Goal: Task Accomplishment & Management: Manage account settings

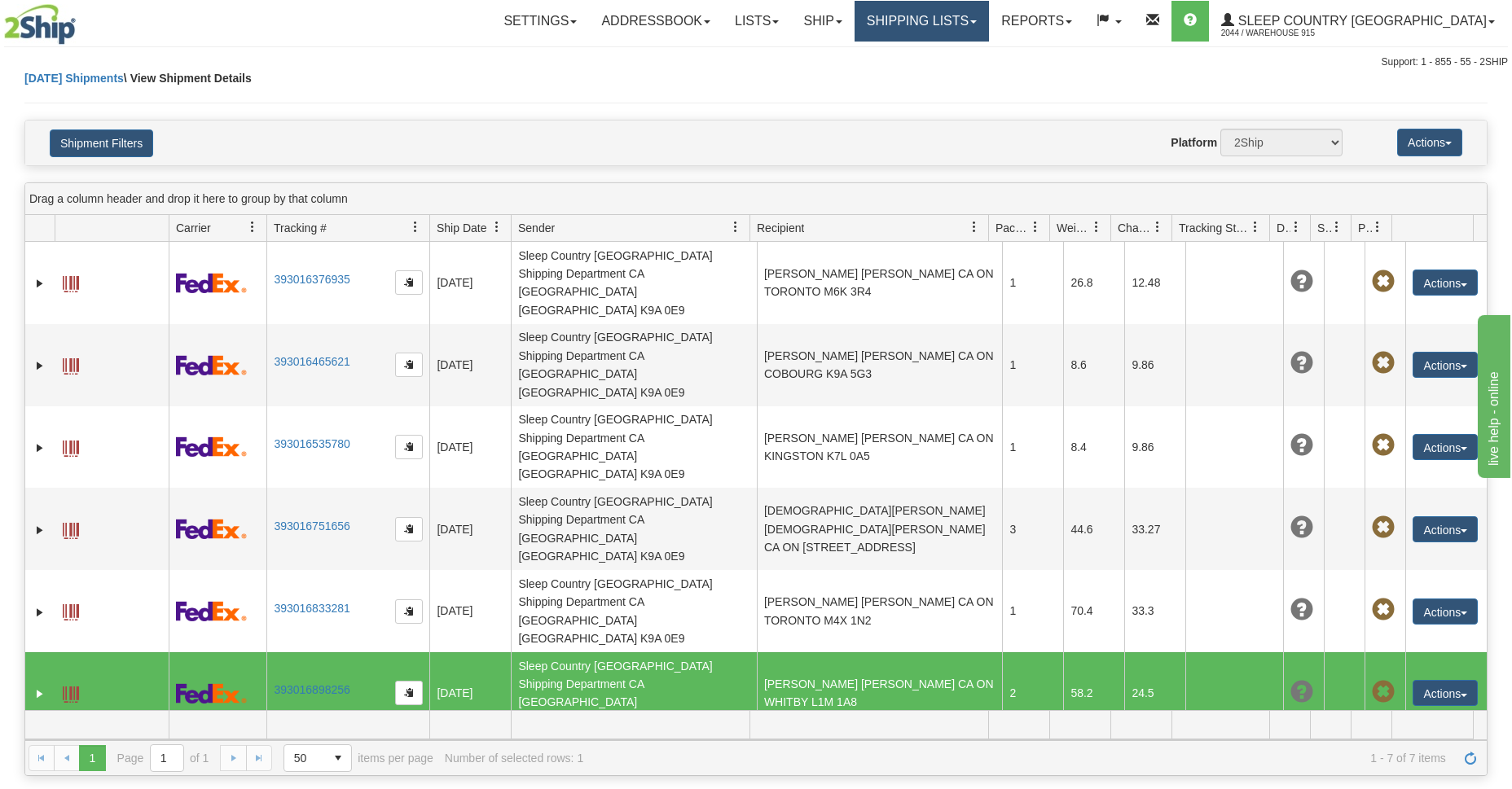
click at [977, 25] on link "Shipping lists" at bounding box center [922, 21] width 134 height 41
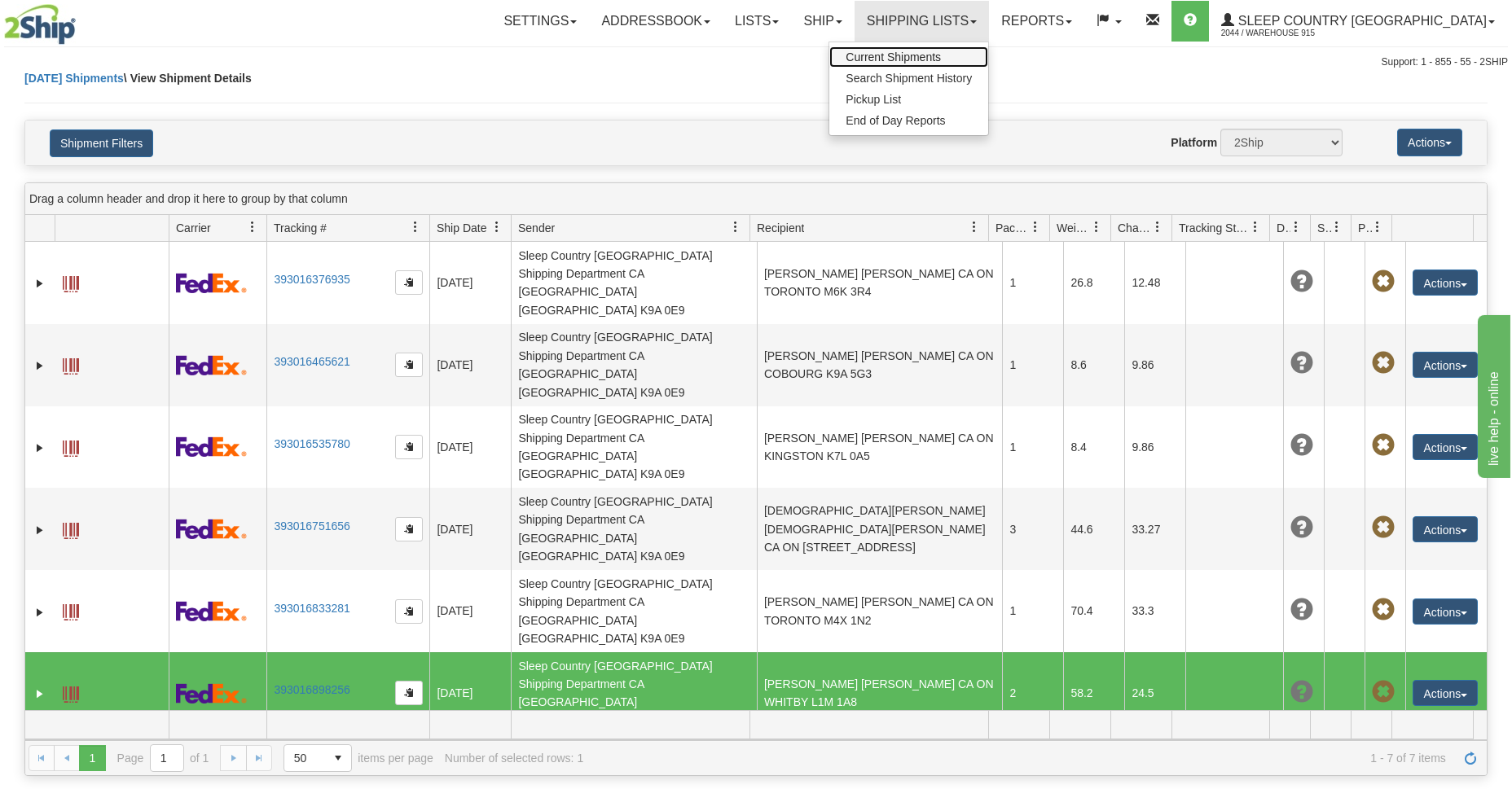
click at [941, 62] on span "Current Shipments" at bounding box center [893, 57] width 95 height 13
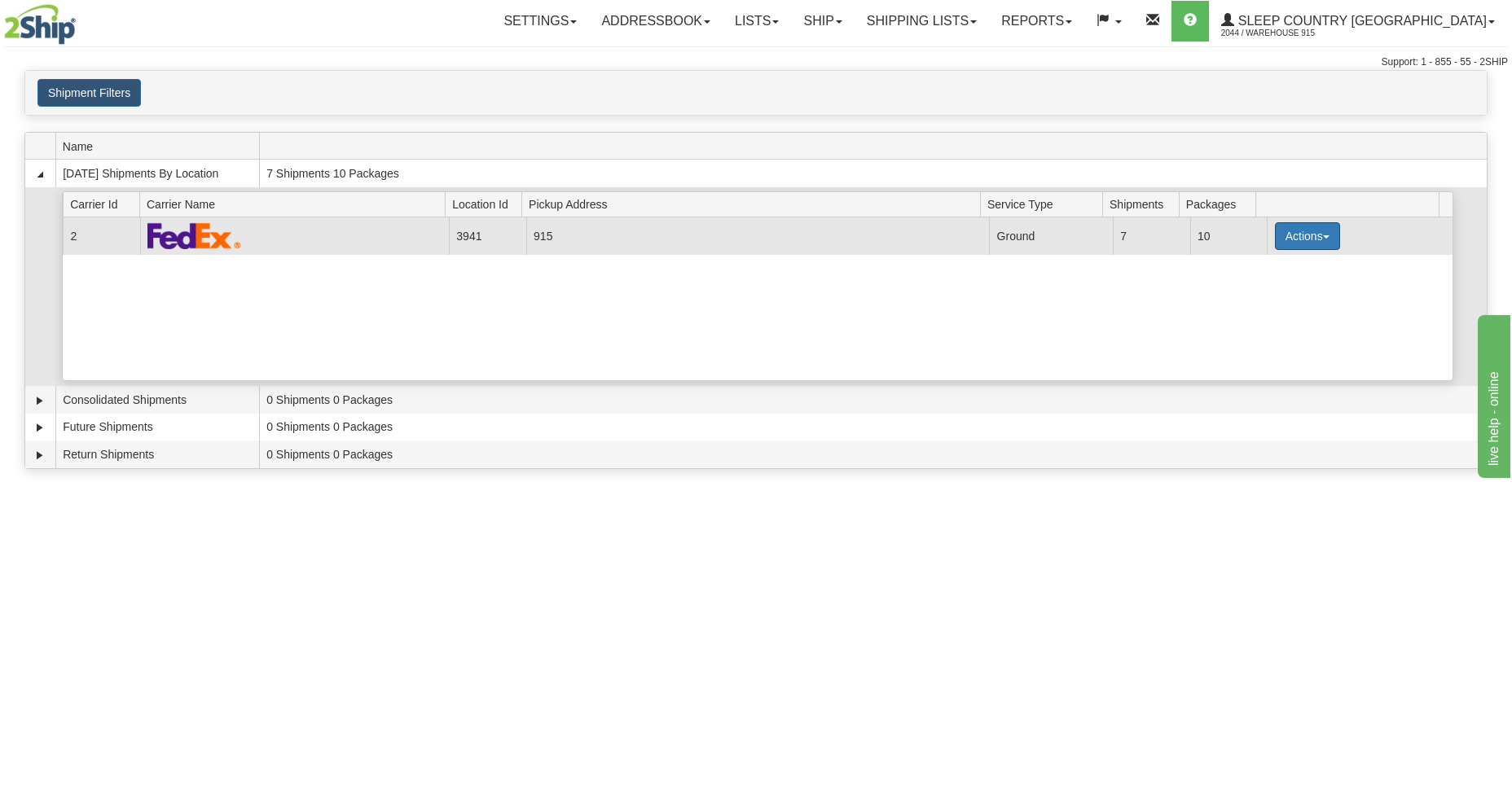
click at [1316, 243] on button "Actions" at bounding box center [1307, 237] width 65 height 28
click at [1258, 291] on span "Close" at bounding box center [1244, 287] width 38 height 11
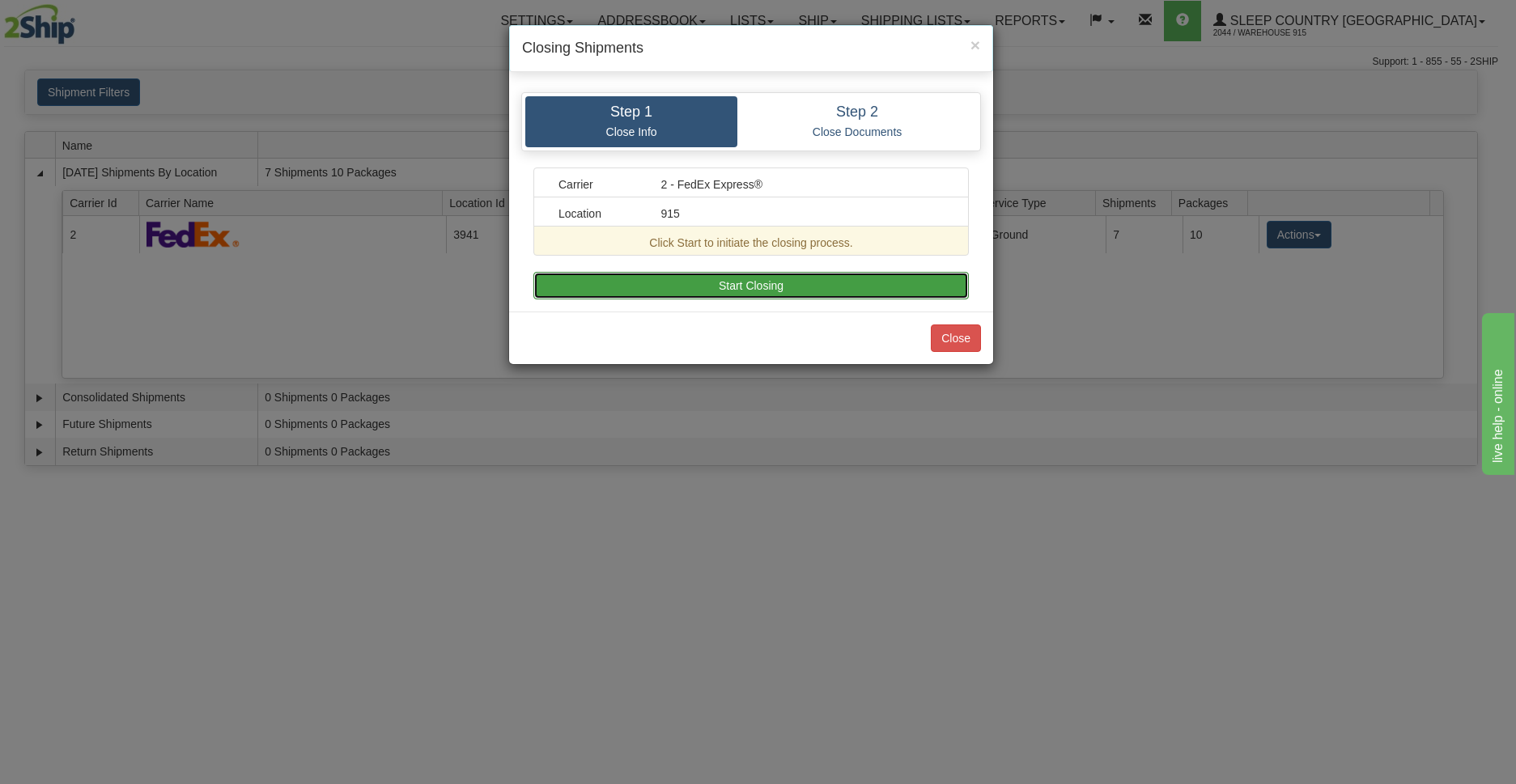
click at [731, 290] on button "Start Closing" at bounding box center [751, 285] width 435 height 28
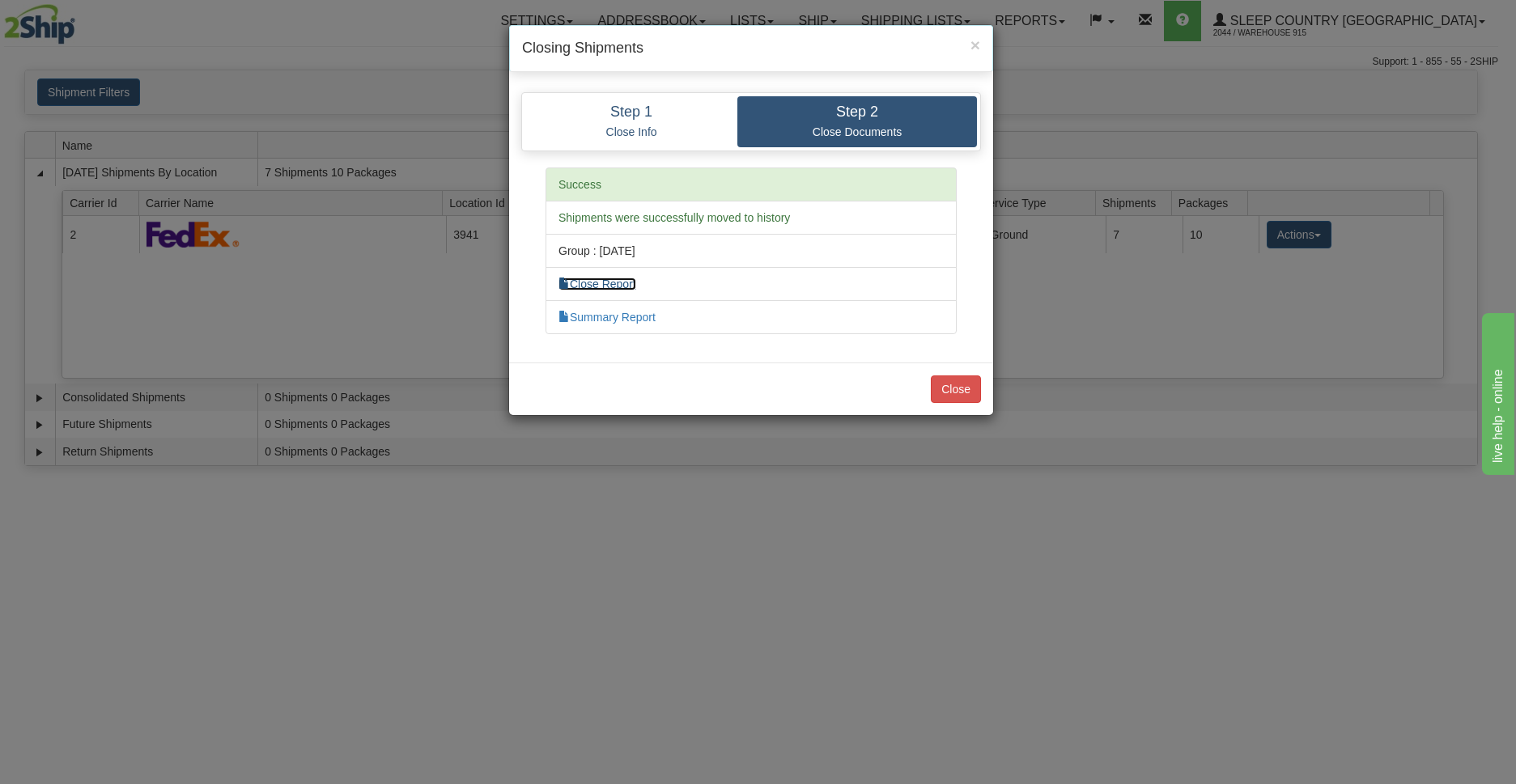
click at [608, 281] on link "Close Report" at bounding box center [598, 284] width 78 height 13
click at [943, 390] on button "Close" at bounding box center [956, 390] width 50 height 28
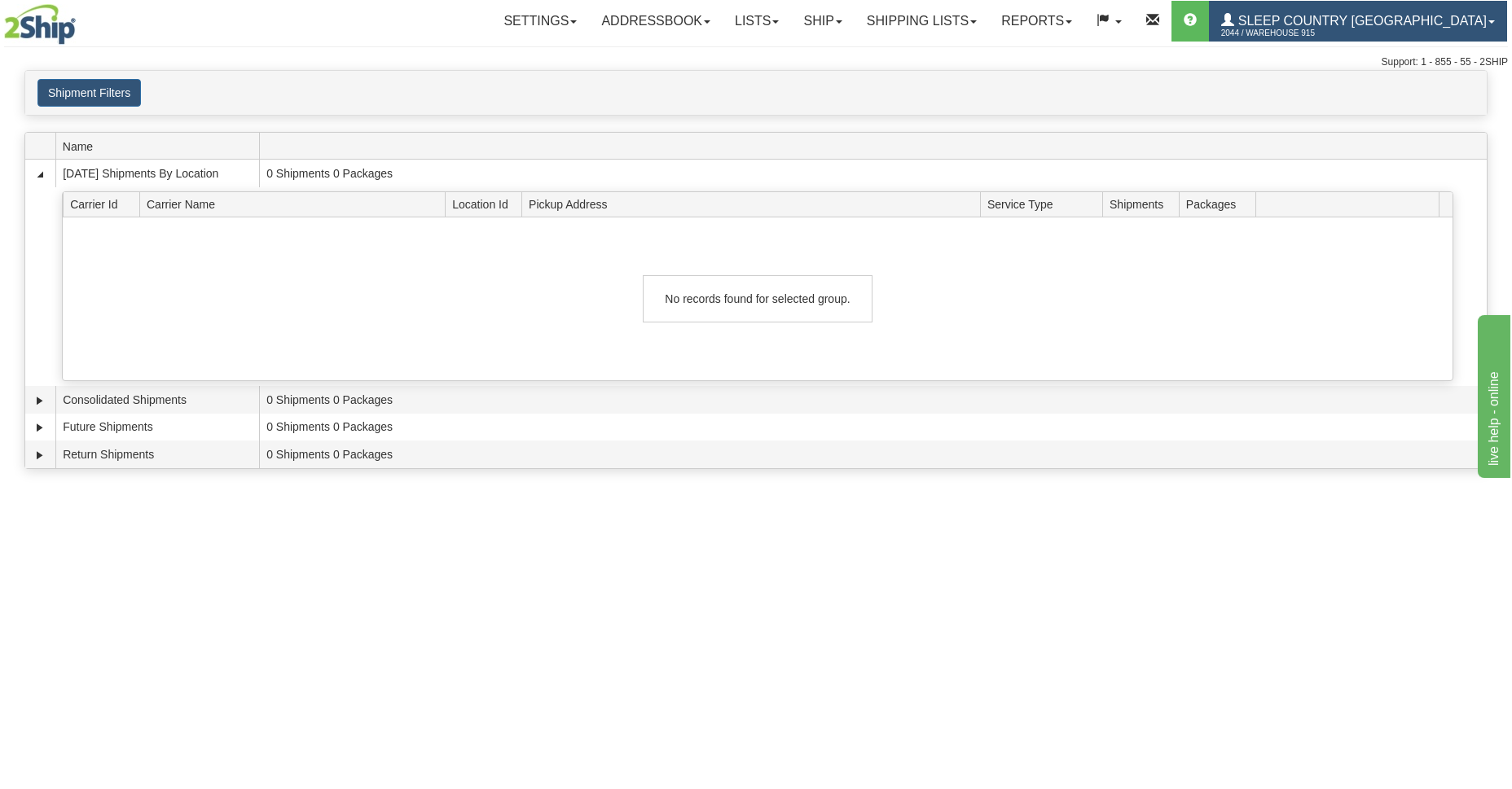
click at [1339, 20] on span "Sleep Country [GEOGRAPHIC_DATA]" at bounding box center [1361, 20] width 252 height 14
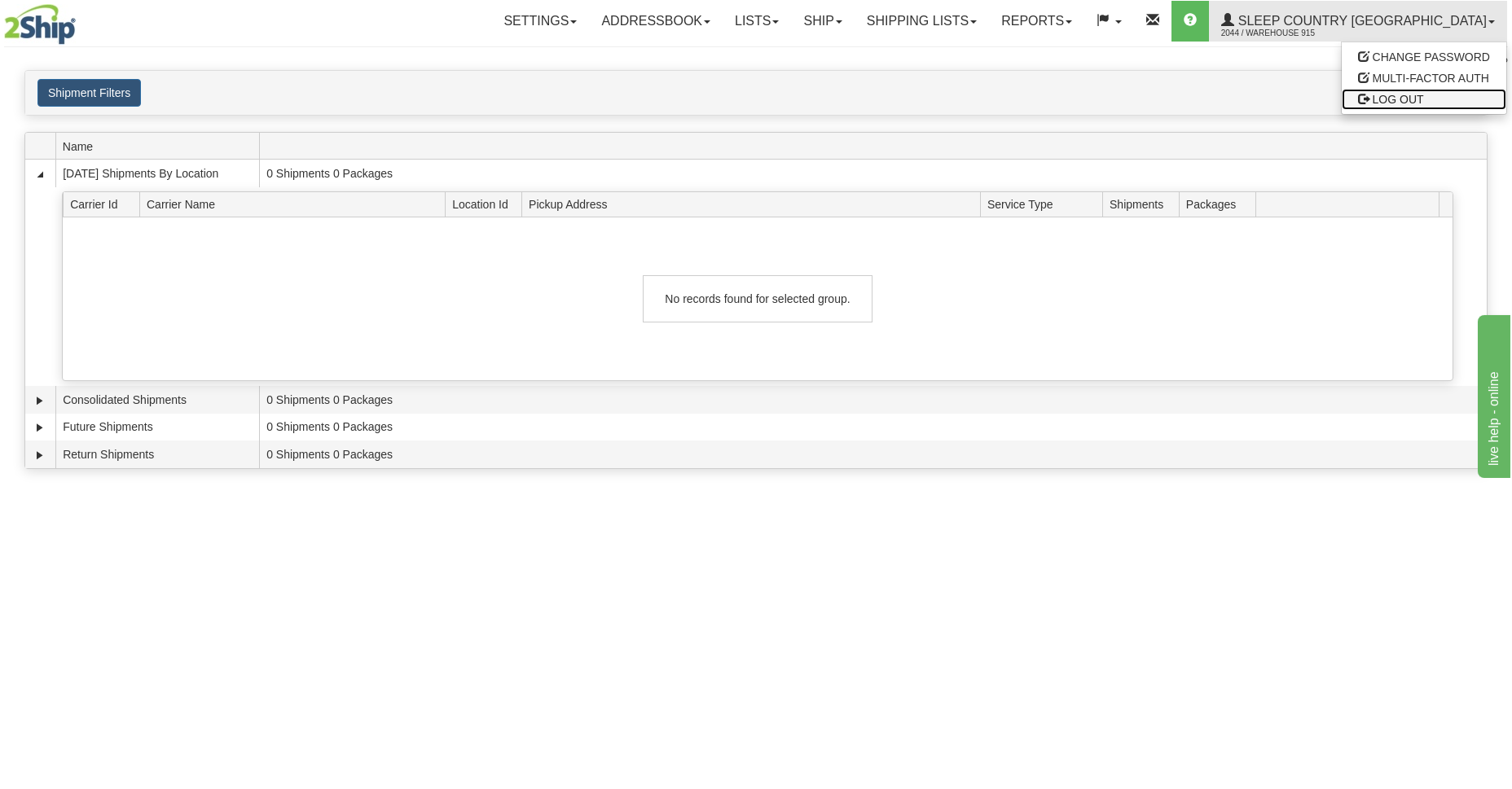
click at [1383, 96] on span "LOG OUT" at bounding box center [1398, 99] width 52 height 13
